Goal: Task Accomplishment & Management: Manage account settings

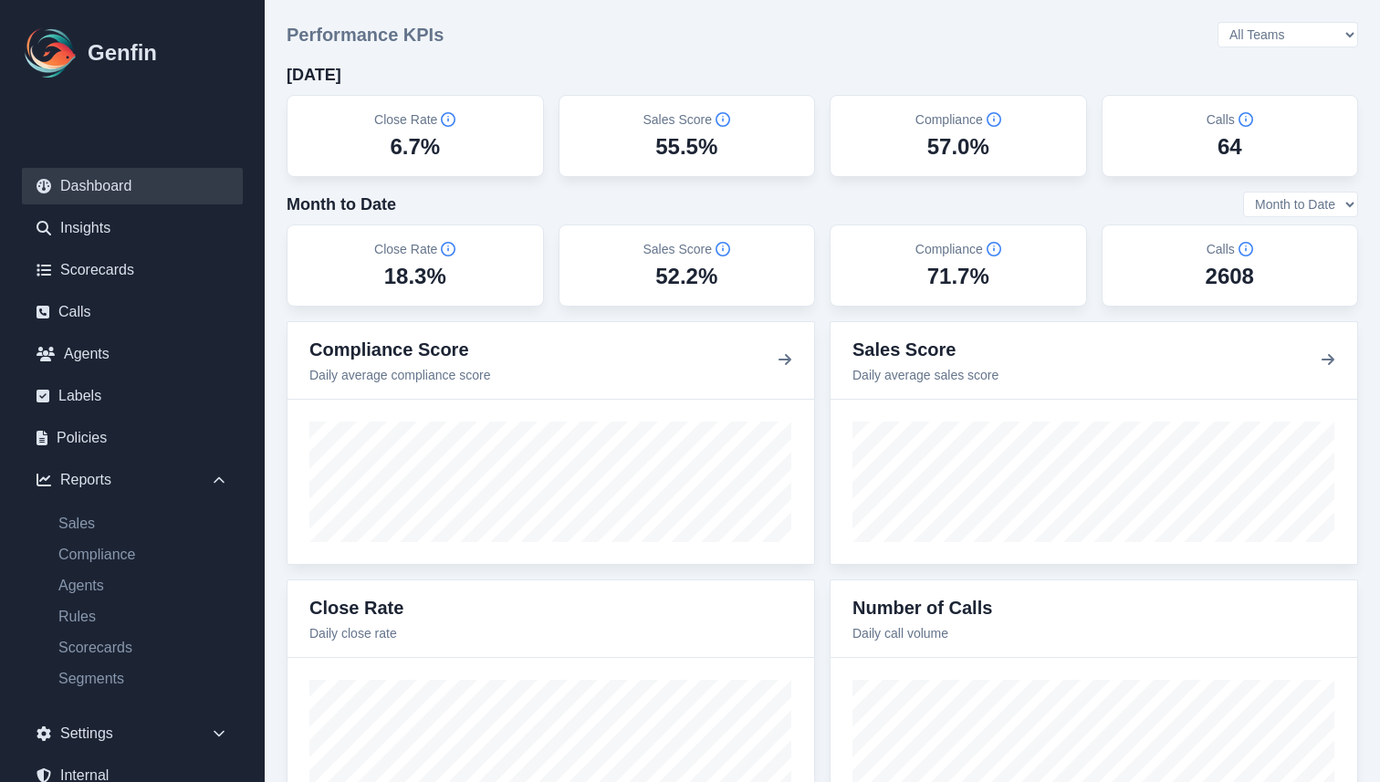
scroll to position [107, 0]
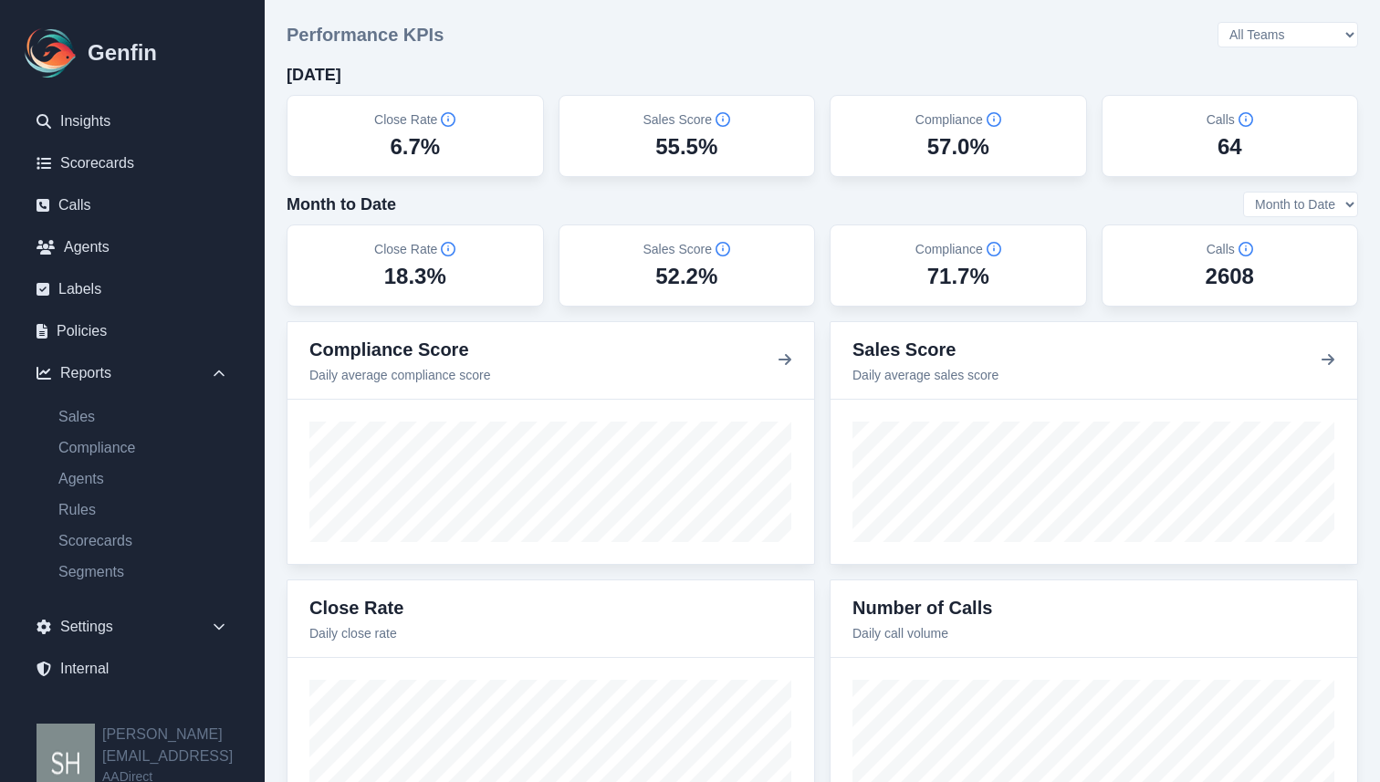
click at [854, 37] on div "Performance KPIs All Teams Hugo Jesse Support" at bounding box center [823, 35] width 1072 height 26
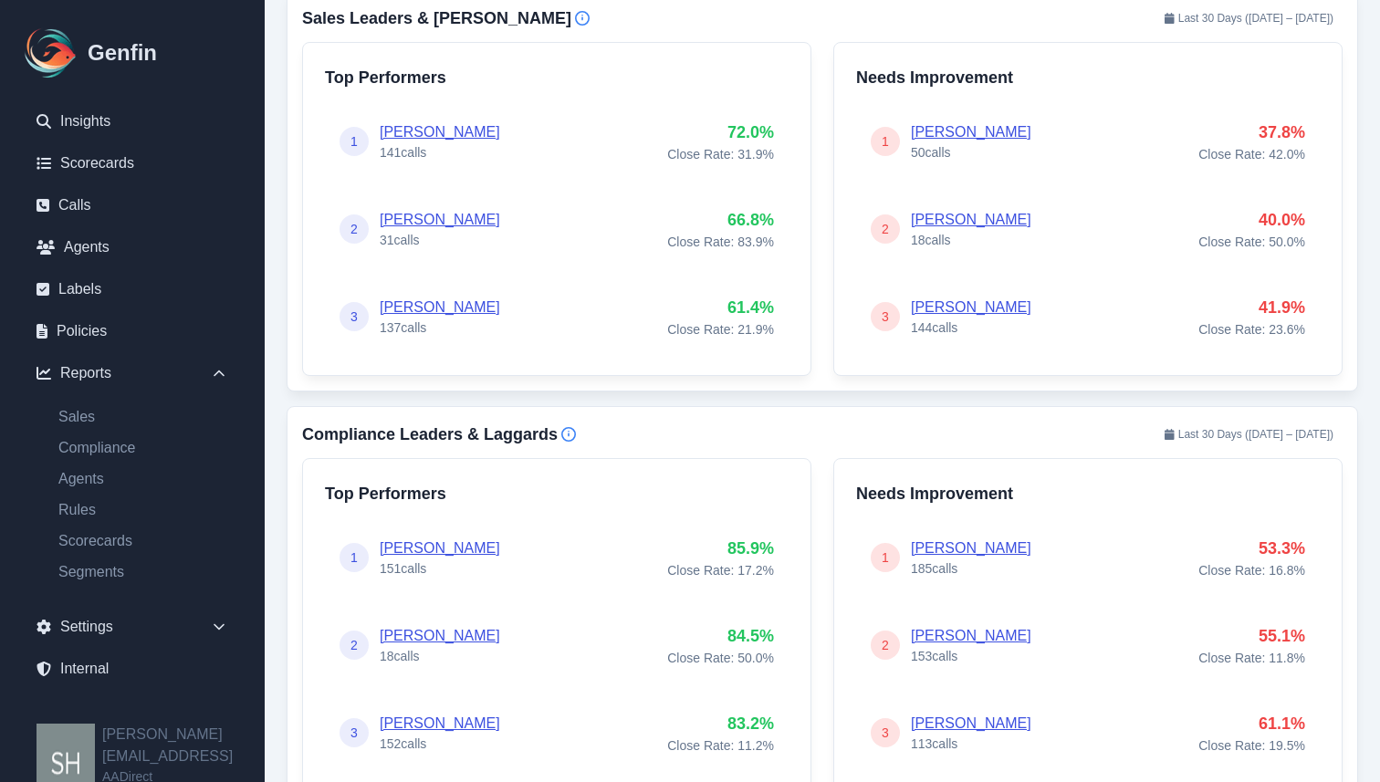
scroll to position [812, 0]
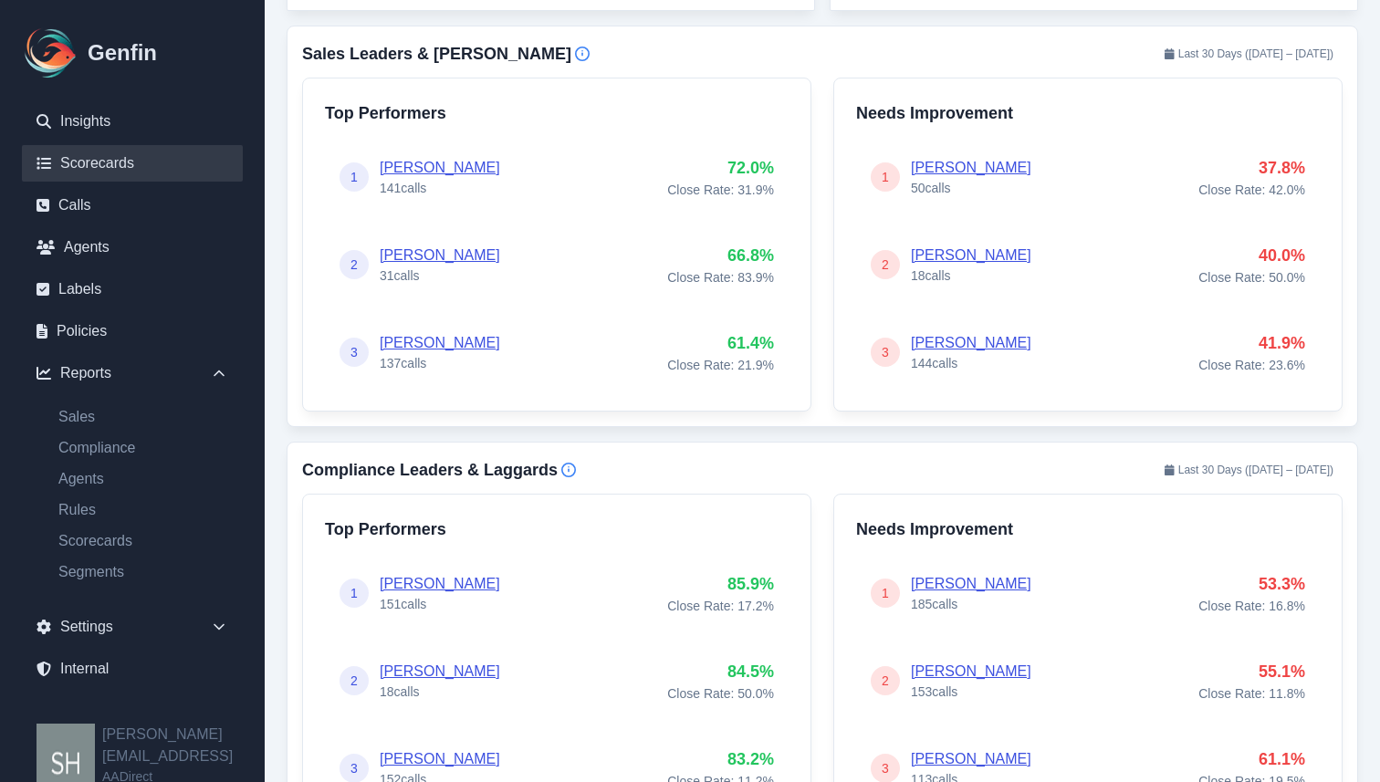
click at [127, 165] on link "Scorecards" at bounding box center [132, 163] width 221 height 37
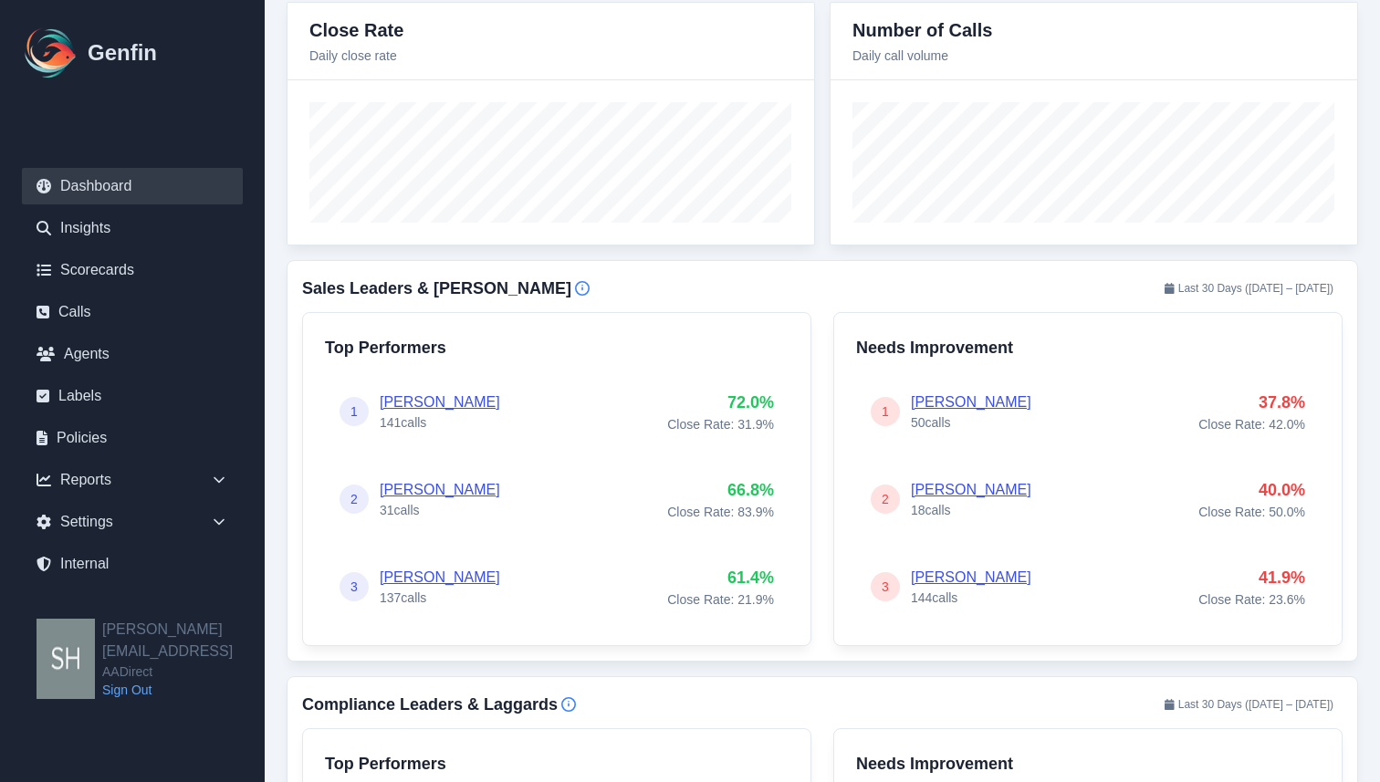
scroll to position [0, 0]
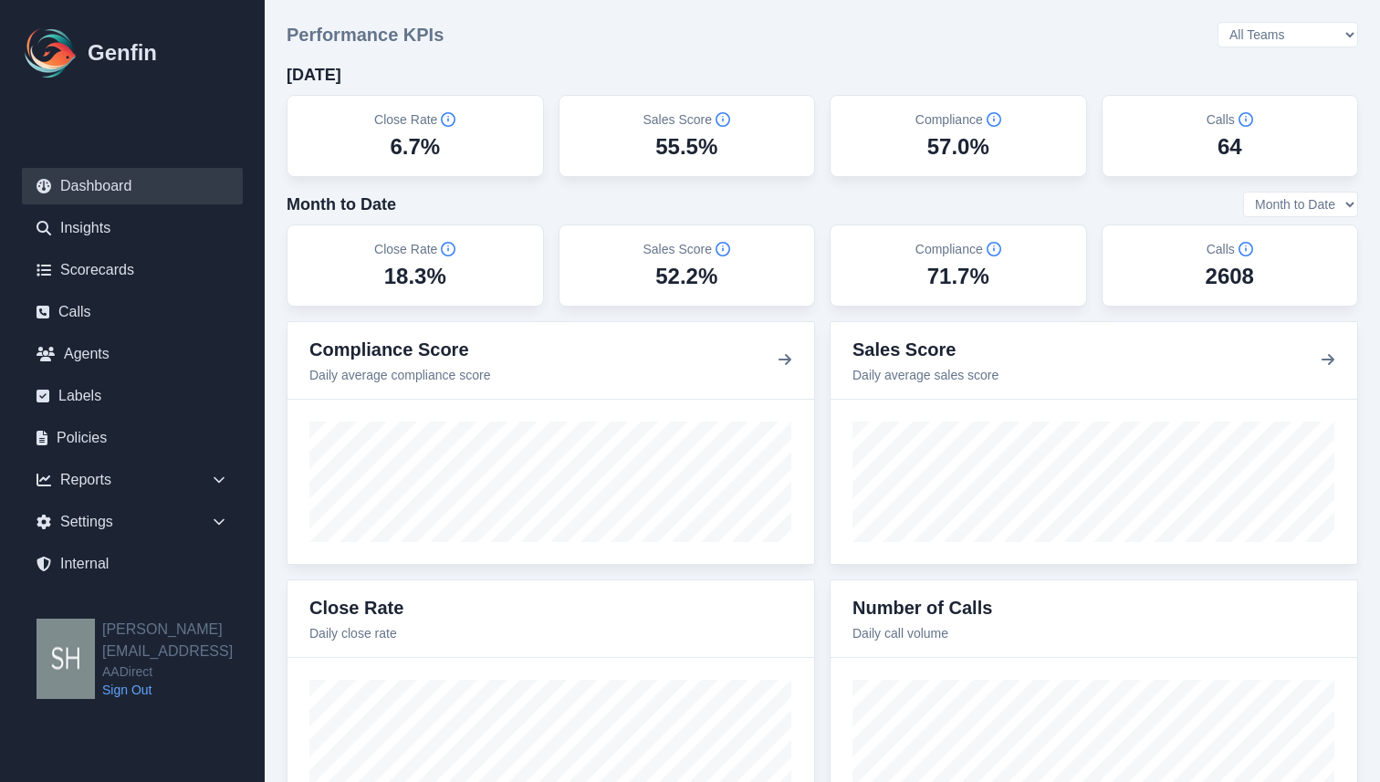
click at [1338, 41] on select "All Teams Hugo Jesse Support" at bounding box center [1288, 35] width 141 height 26
select select "2"
click at [1271, 22] on select "All Teams Hugo Jesse Support" at bounding box center [1288, 35] width 141 height 26
click at [1284, 47] on select "All Teams Hugo Jesse Support" at bounding box center [1288, 35] width 141 height 26
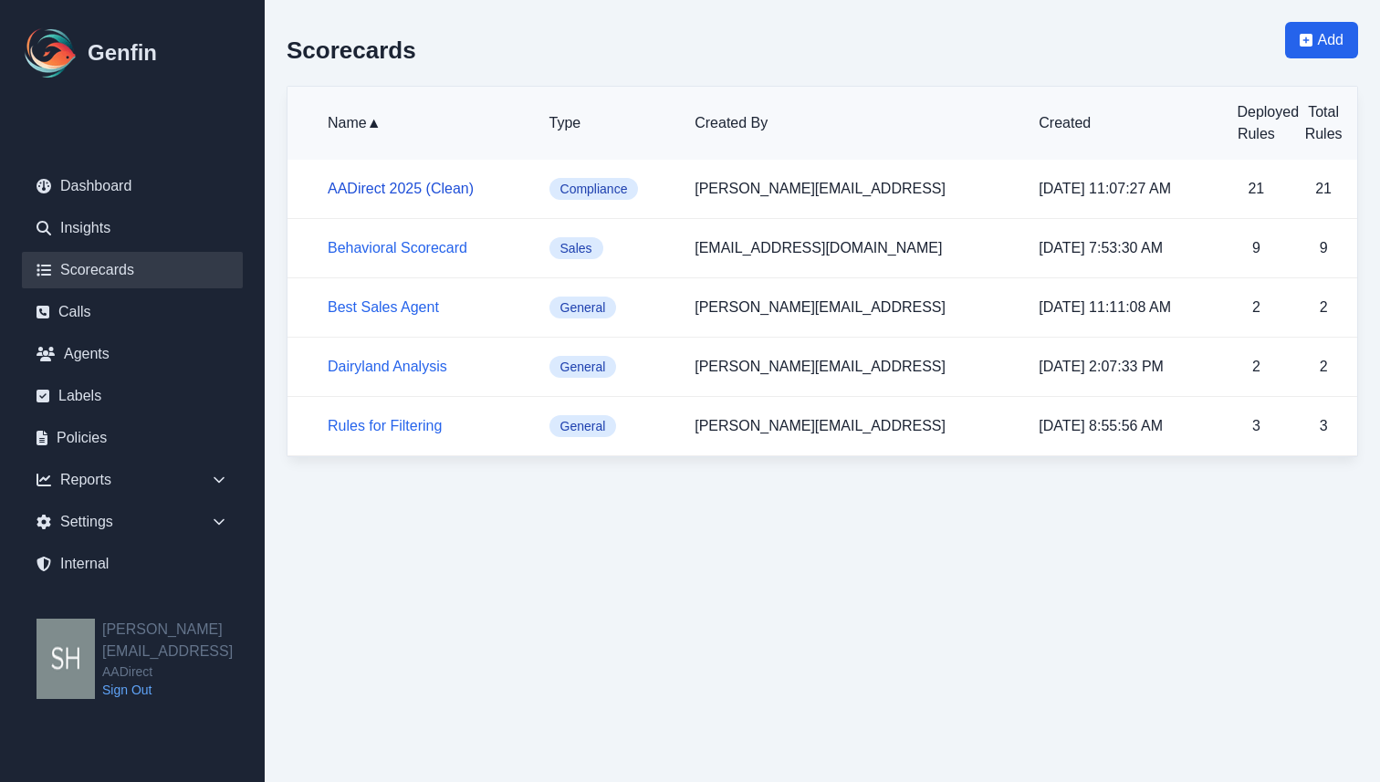
click at [385, 184] on link "AADirect 2025 (Clean)" at bounding box center [401, 189] width 146 height 16
click at [386, 251] on link "Behavioral Scorecard" at bounding box center [398, 248] width 140 height 16
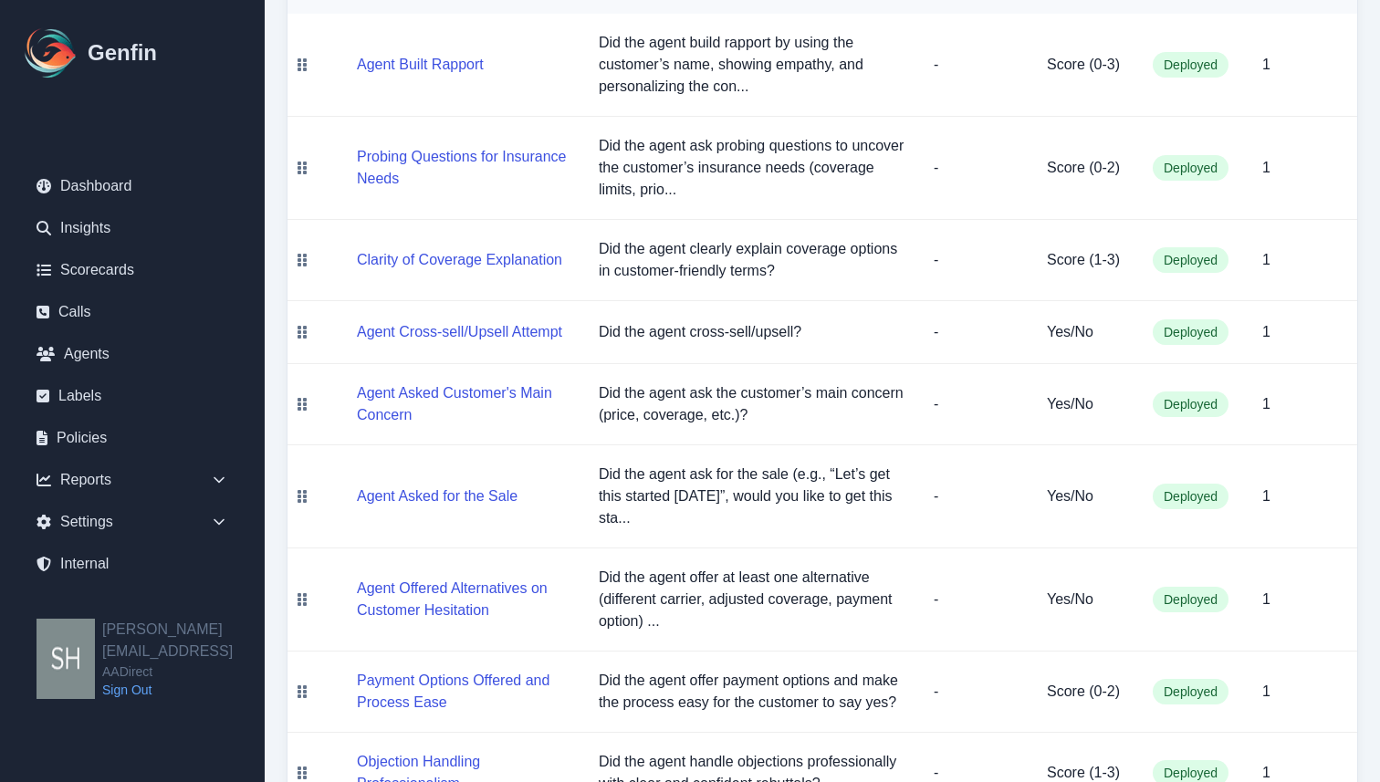
scroll to position [477, 0]
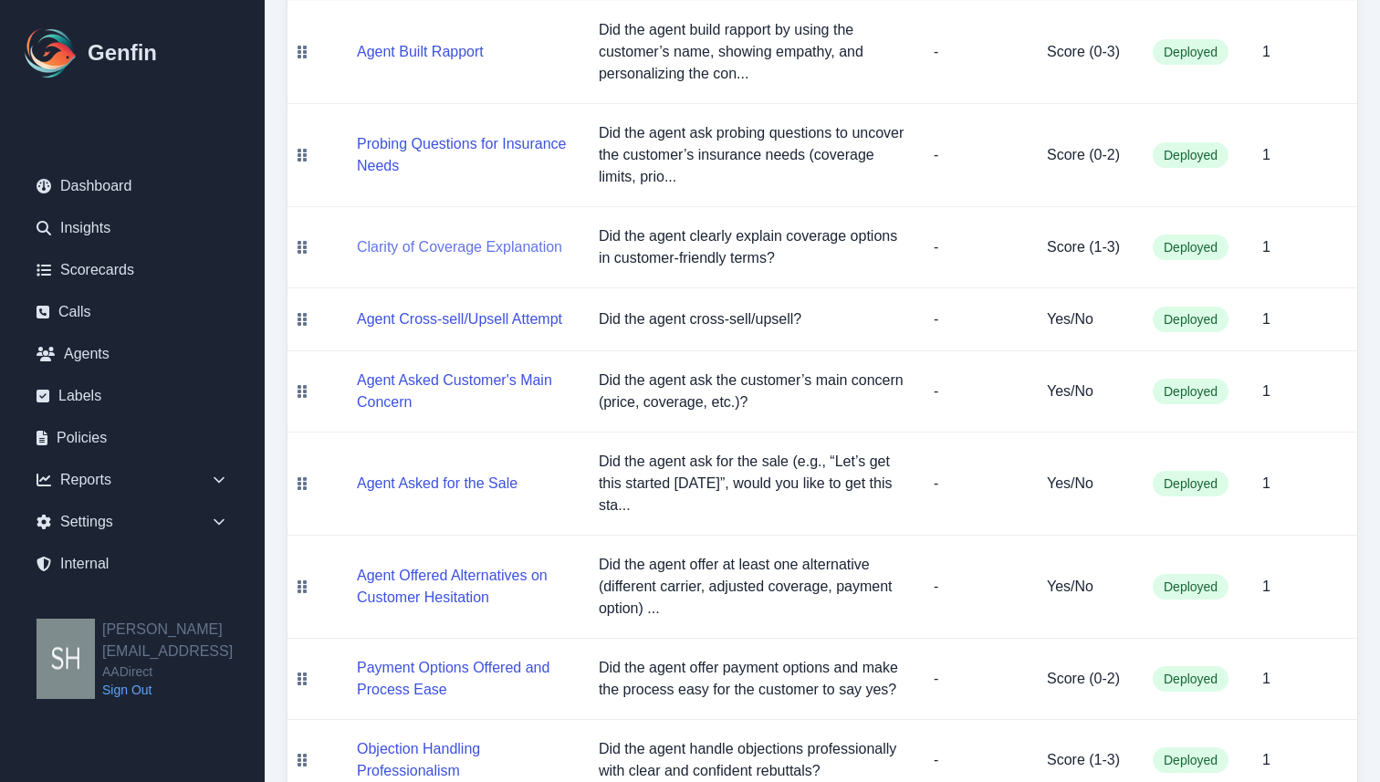
click at [436, 252] on button "Clarity of Coverage Explanation" at bounding box center [459, 247] width 205 height 22
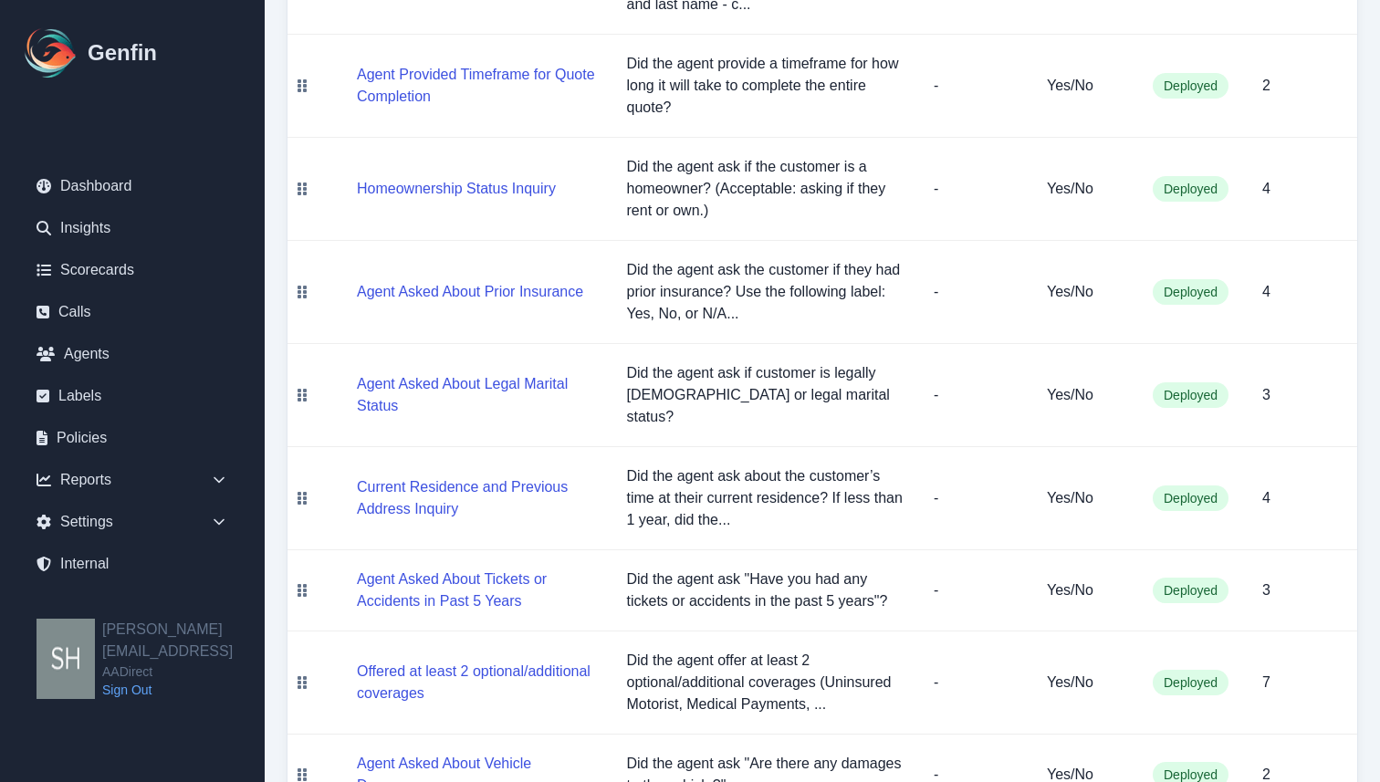
scroll to position [616, 0]
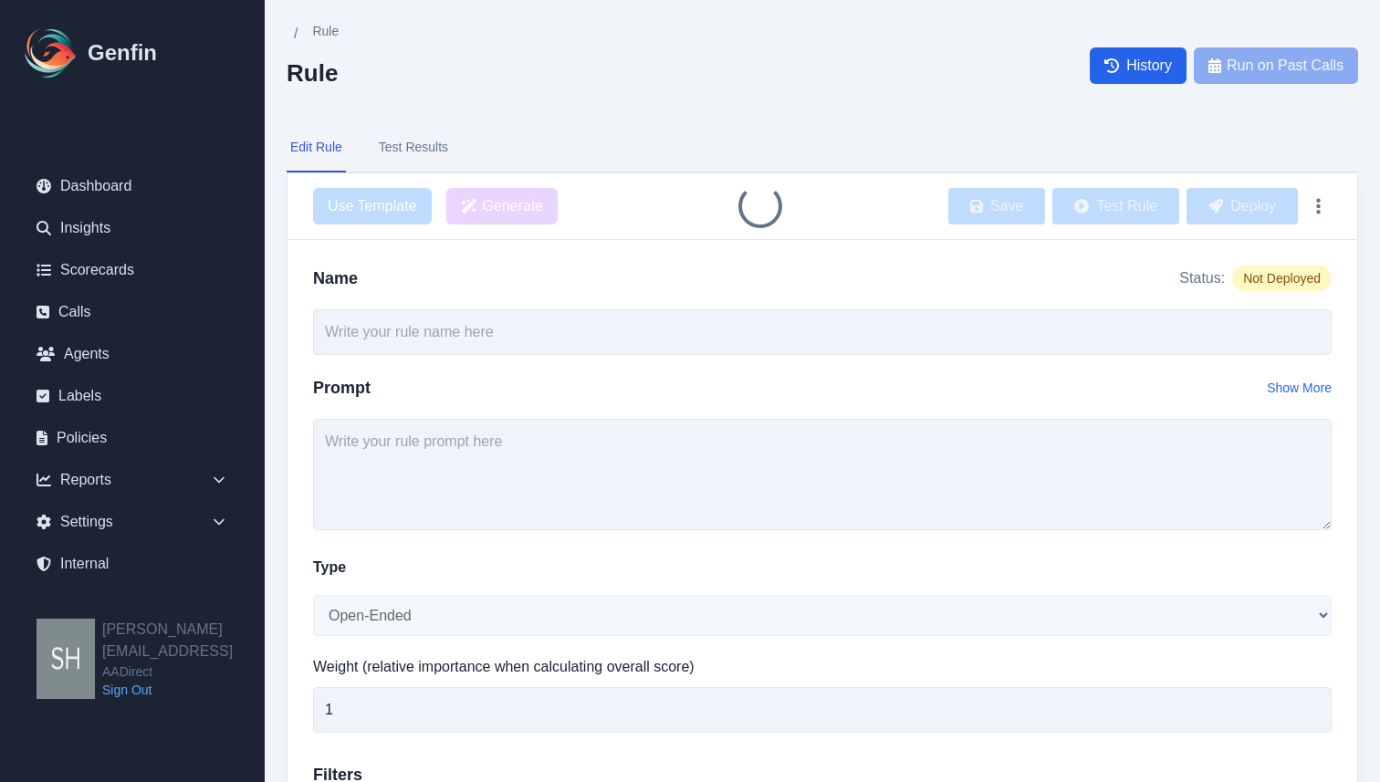
type input "Clarity of Coverage Explanation"
select select "Score"
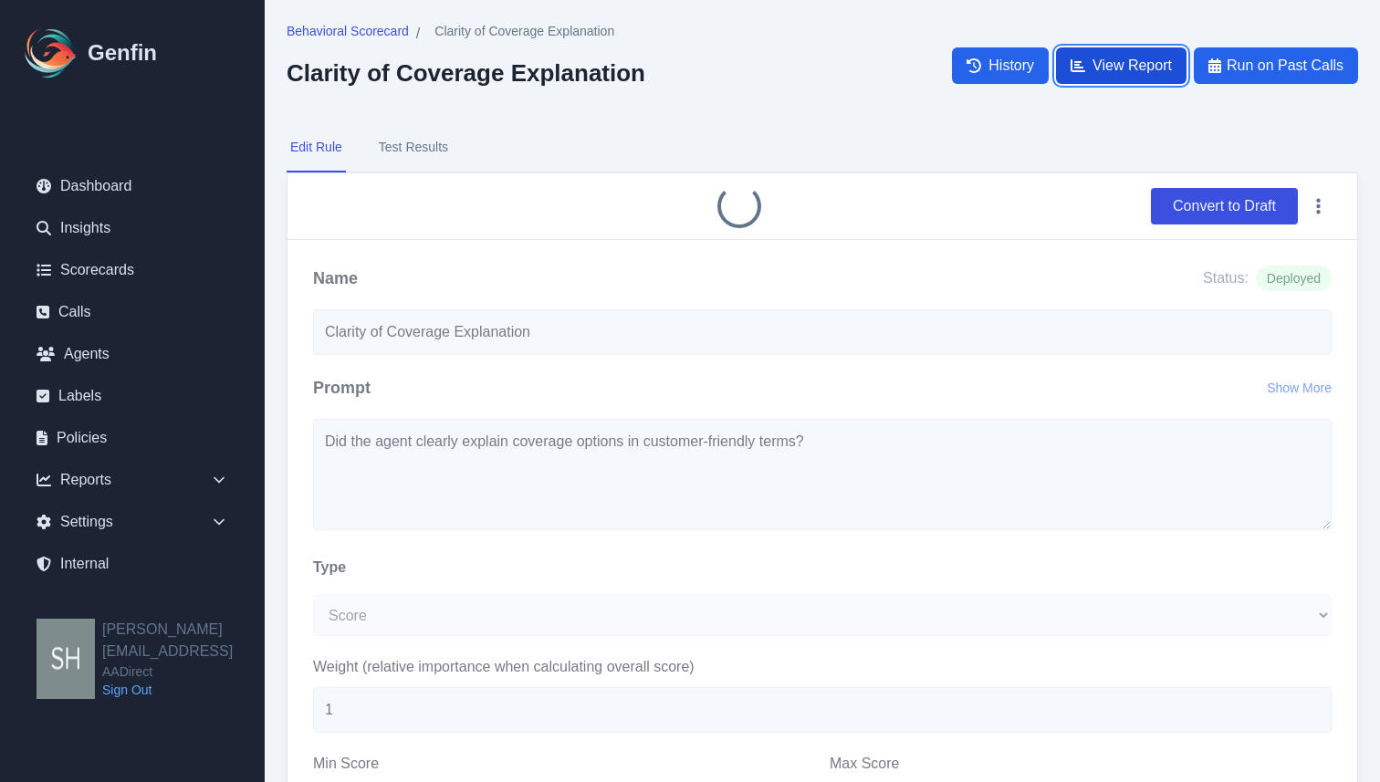
click at [1119, 59] on span "View Report" at bounding box center [1132, 66] width 79 height 22
select select "14"
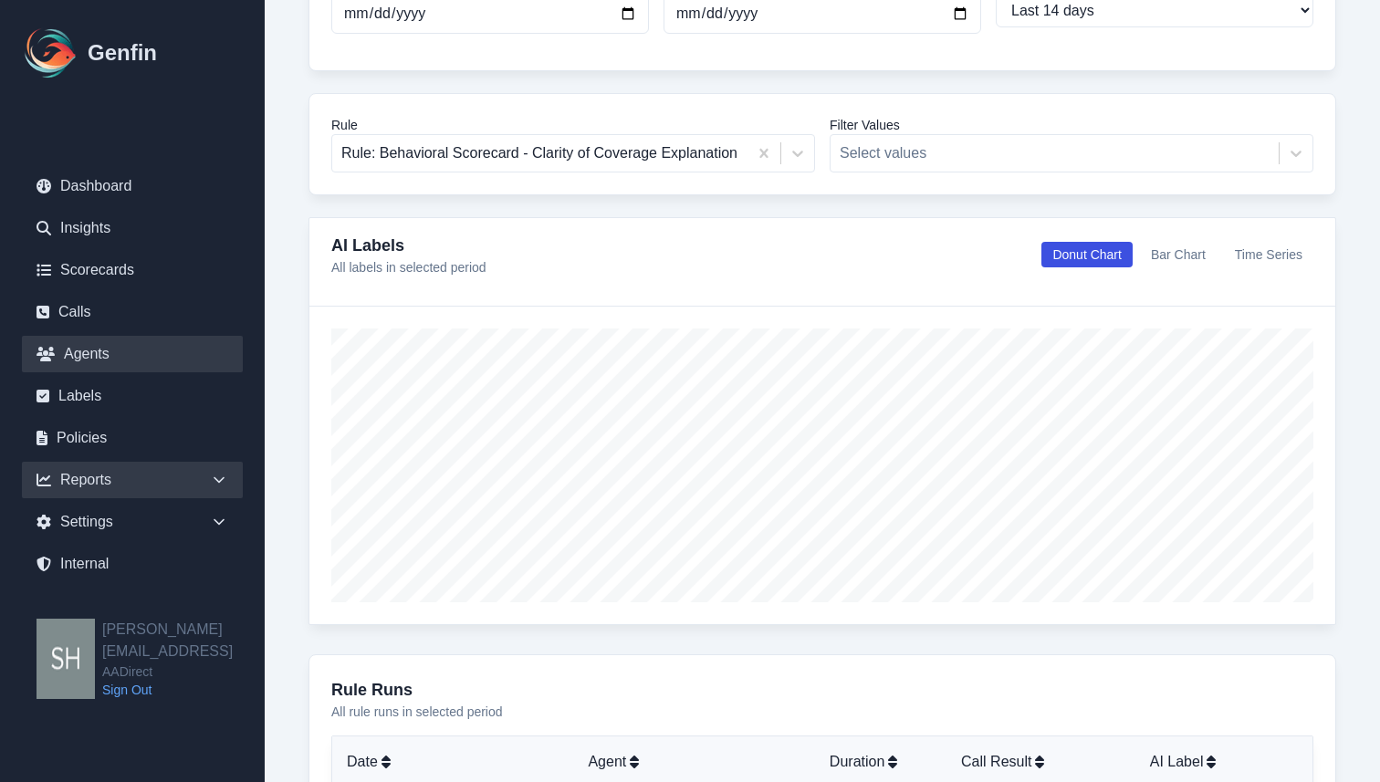
scroll to position [190, 0]
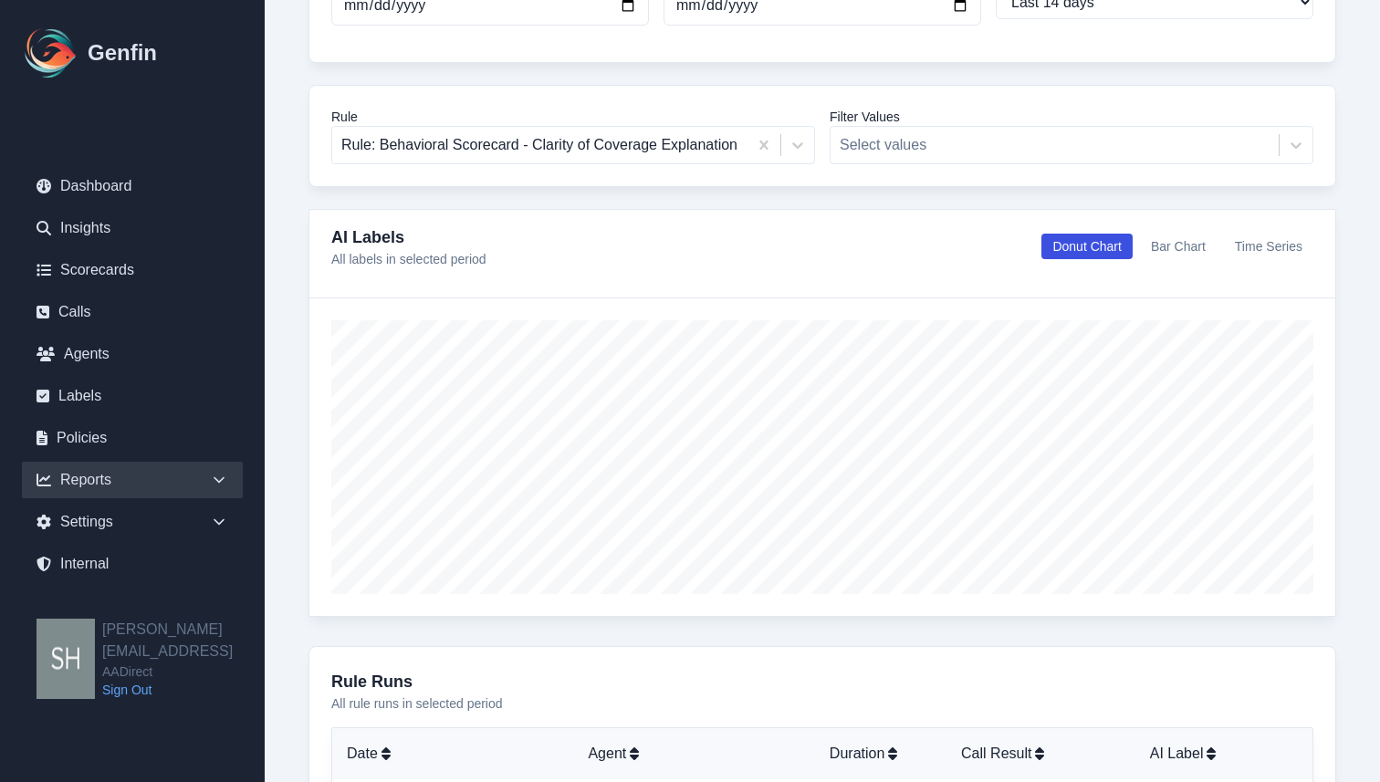
click at [219, 484] on icon at bounding box center [219, 480] width 18 height 18
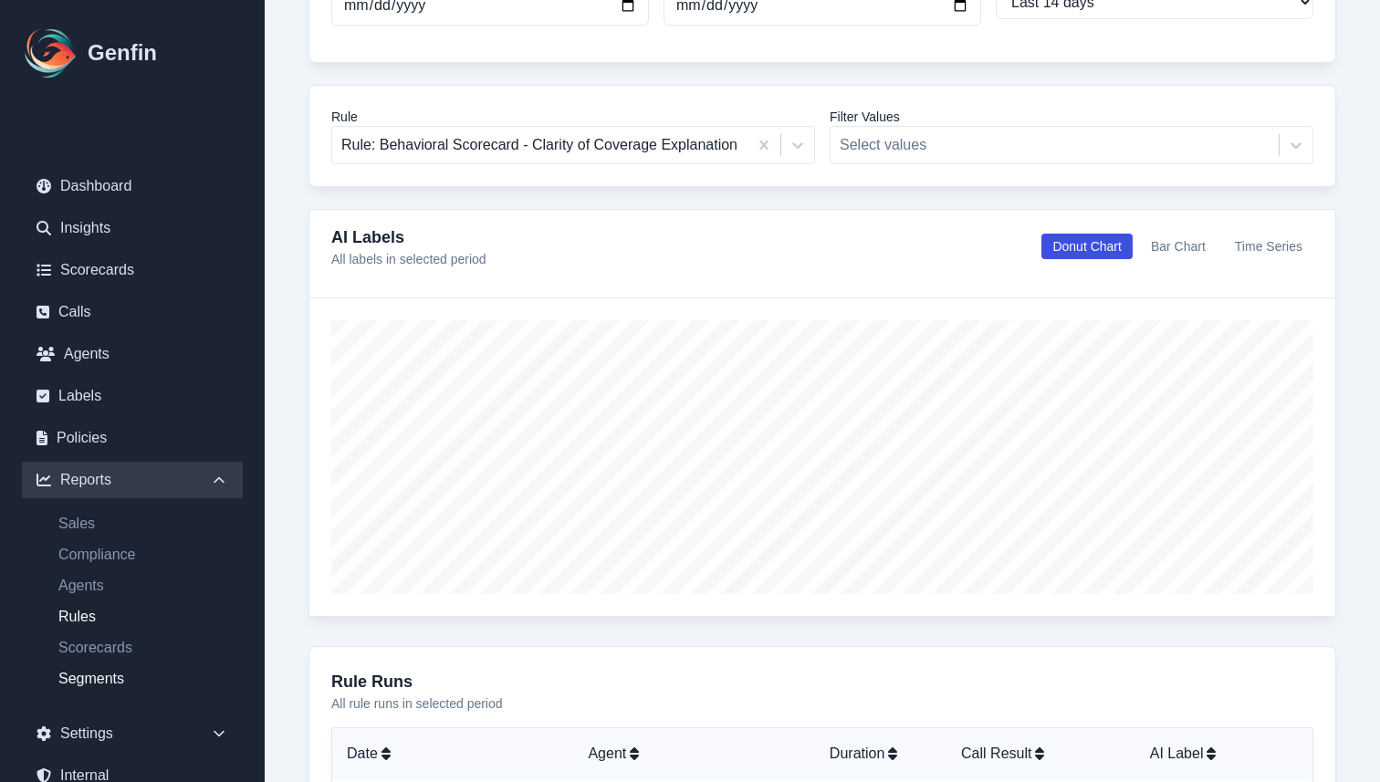
click at [102, 683] on link "Segments" at bounding box center [143, 679] width 199 height 22
select select "14"
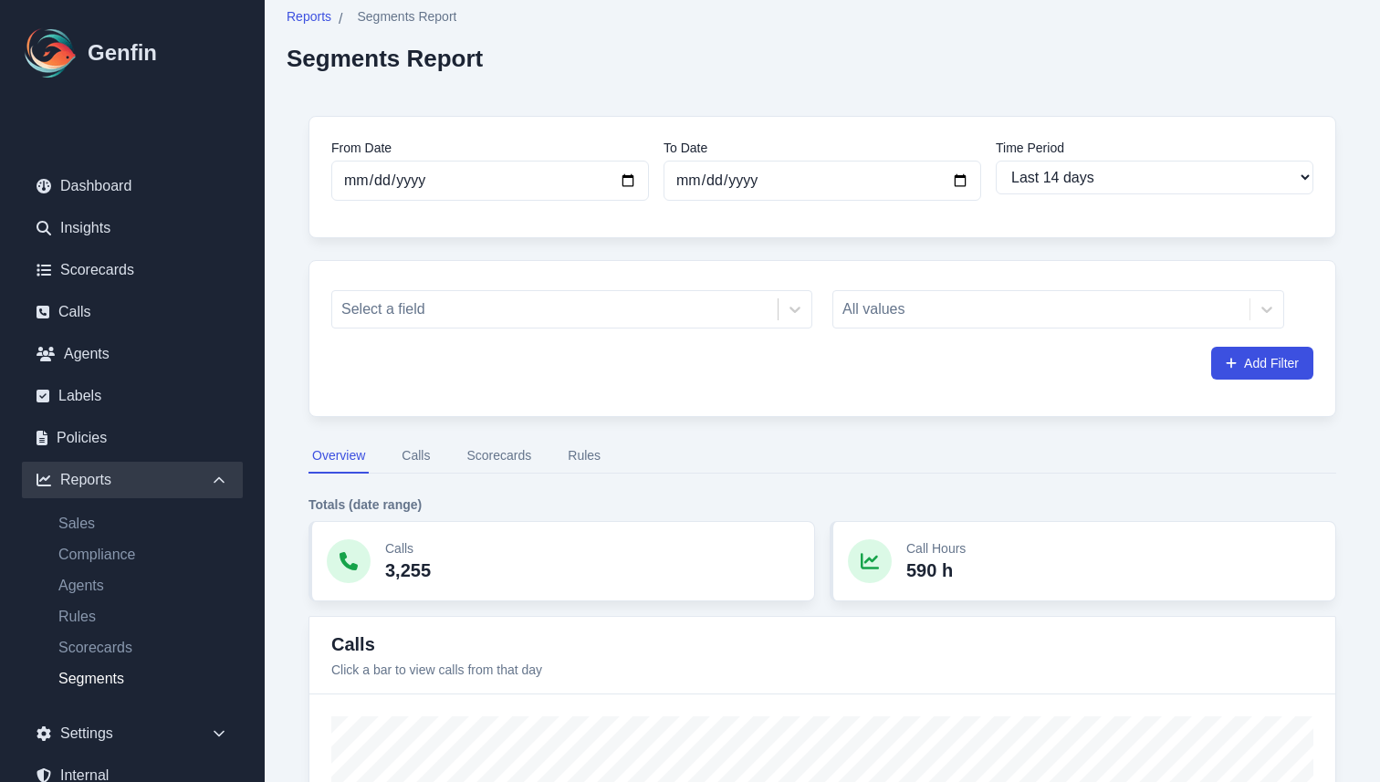
scroll to position [25, 0]
